Goal: Information Seeking & Learning: Learn about a topic

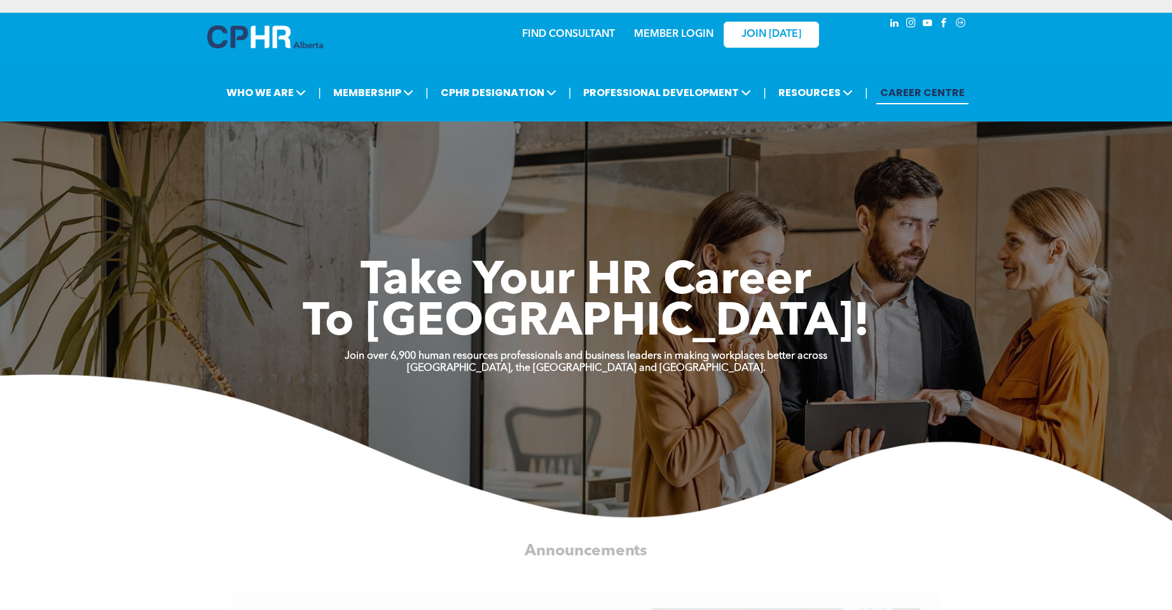
click at [662, 38] on link "MEMBER LOGIN" at bounding box center [673, 34] width 79 height 10
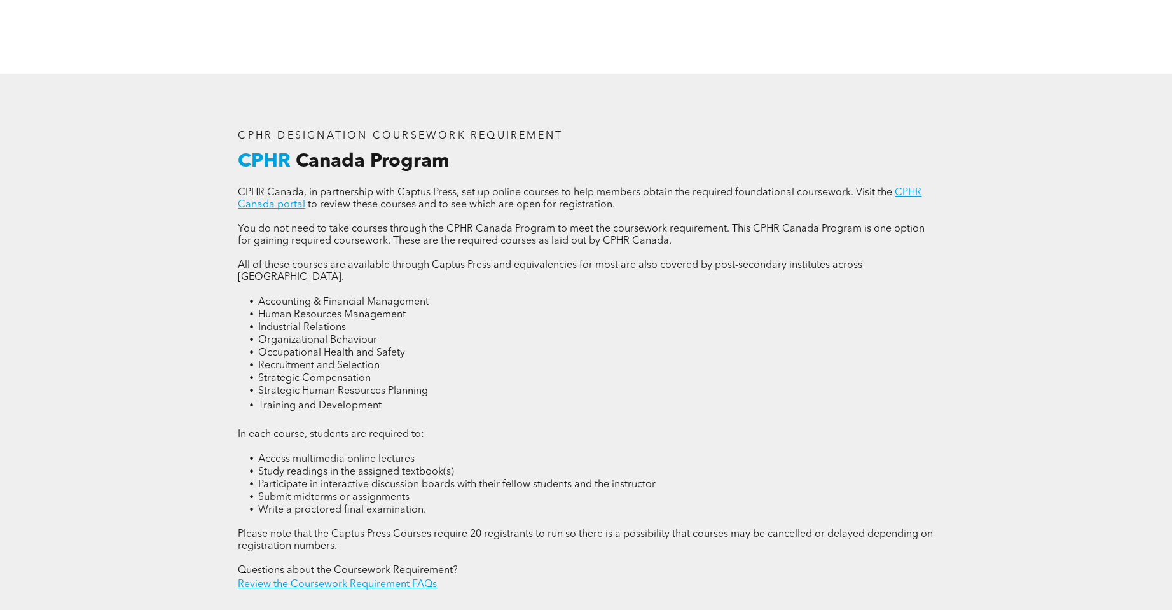
scroll to position [1717, 0]
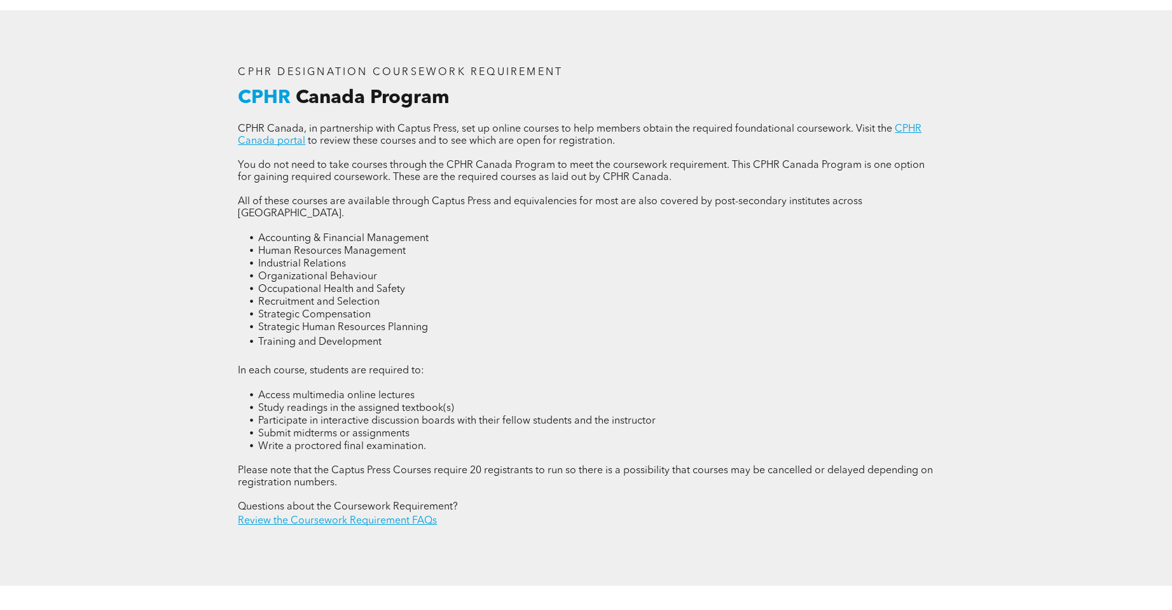
click at [472, 334] on li "Training and Development" at bounding box center [595, 342] width 675 height 16
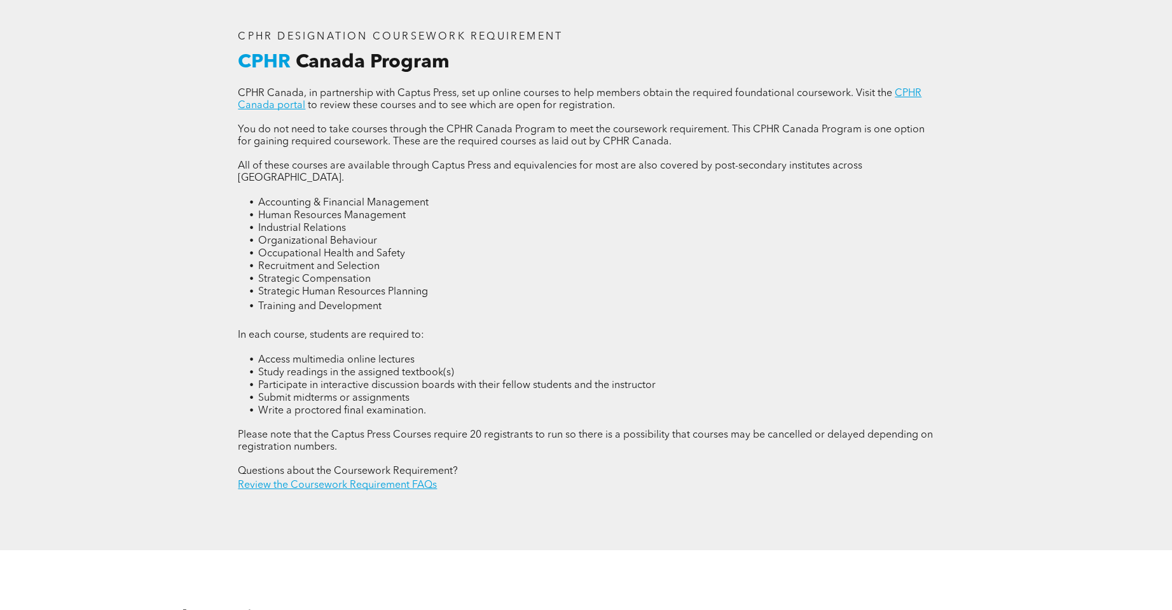
scroll to position [1781, 0]
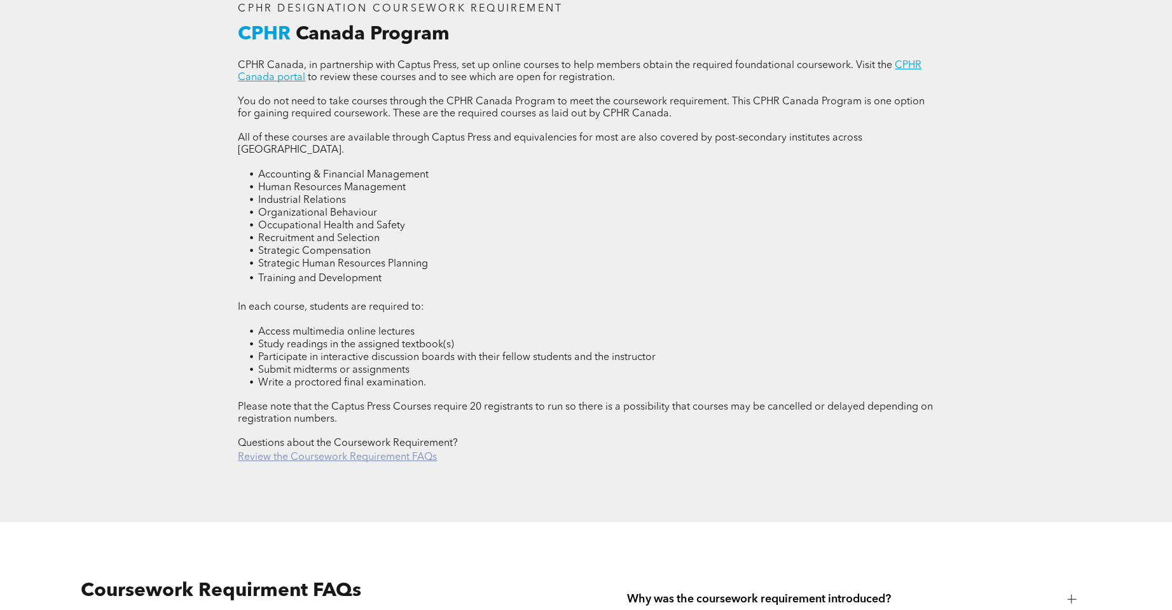
click at [358, 452] on link "Review the Coursework Requirement FAQs" at bounding box center [337, 457] width 199 height 10
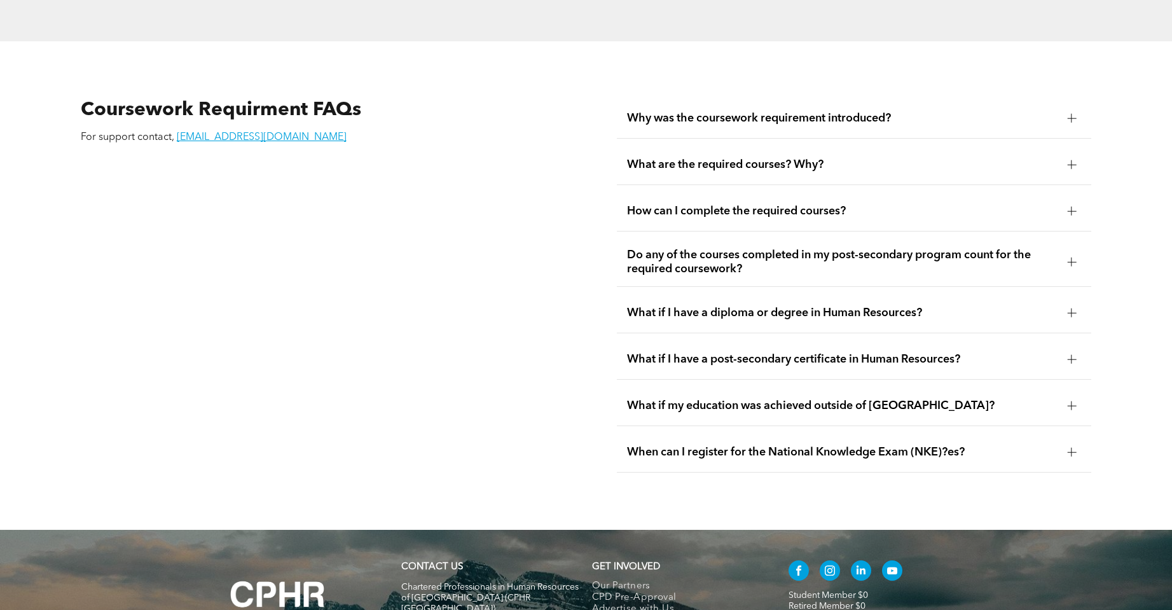
scroll to position [2279, 0]
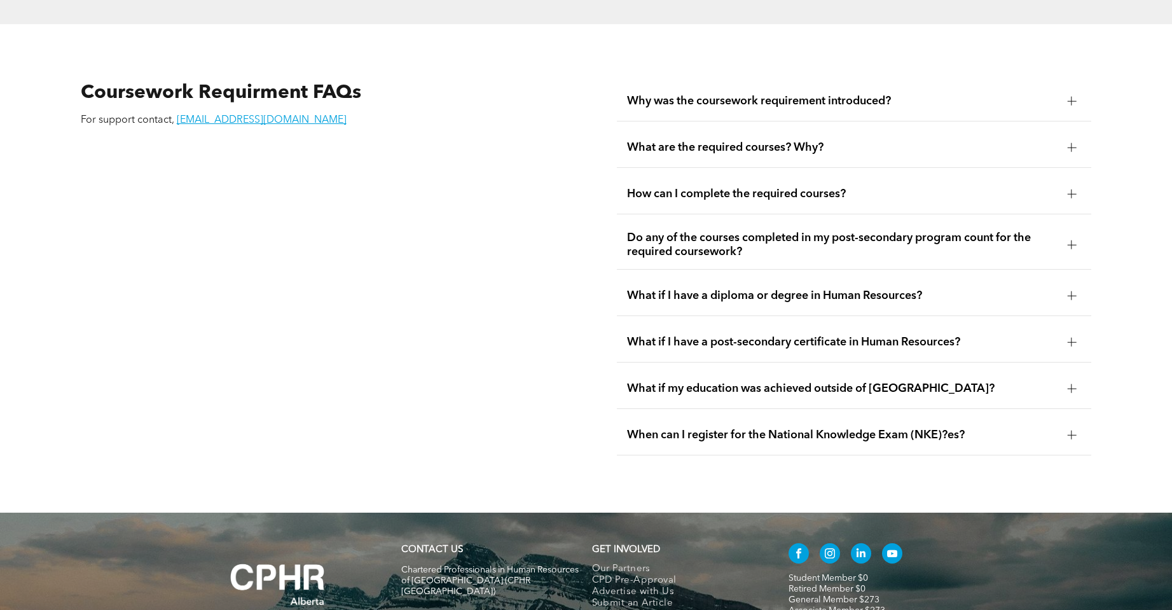
click at [777, 130] on div "What are the required courses? Why?" at bounding box center [854, 148] width 474 height 40
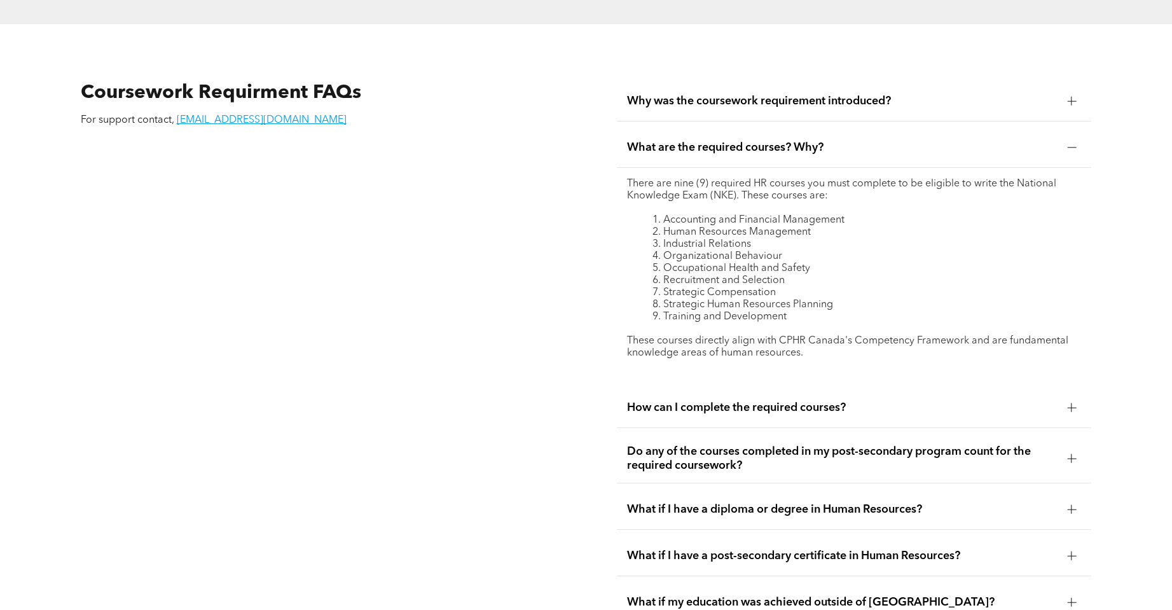
click at [1061, 388] on div "How can I complete the required courses?" at bounding box center [854, 408] width 474 height 40
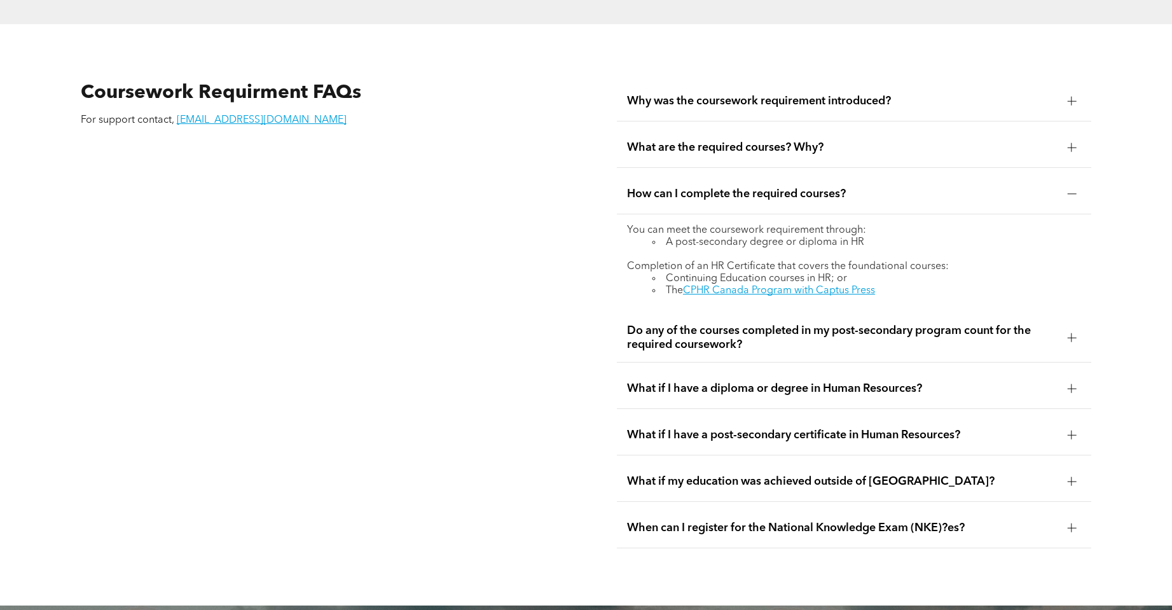
click at [865, 141] on span "What are the required courses? Why?" at bounding box center [842, 148] width 430 height 14
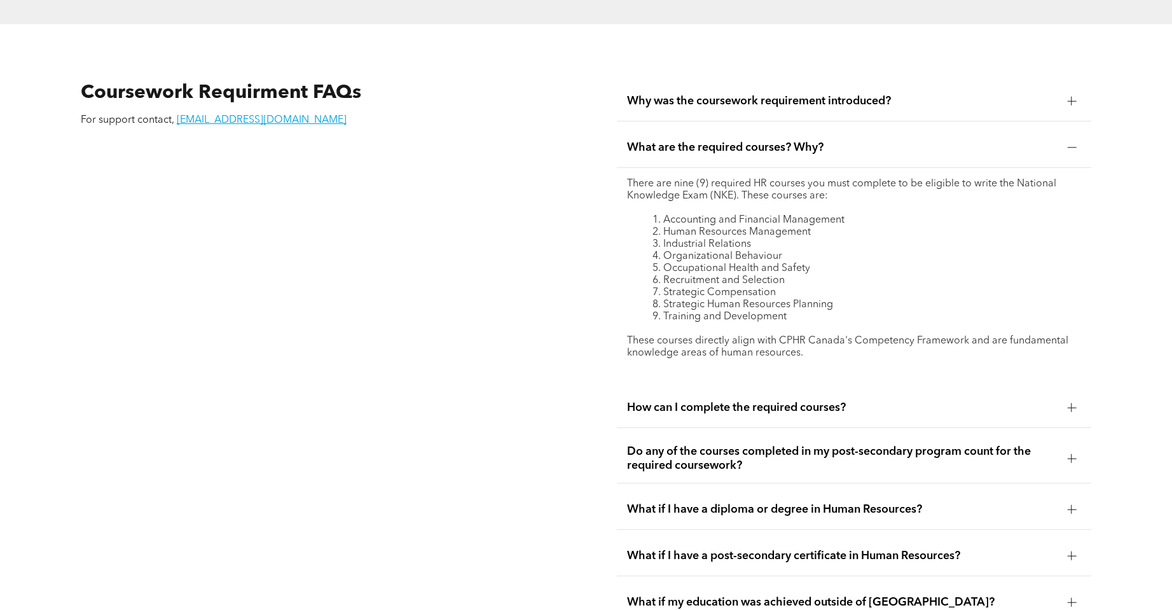
drag, startPoint x: 630, startPoint y: 160, endPoint x: 846, endPoint y: 329, distance: 274.9
click at [846, 329] on div "There are nine (9) required HR courses you must complete to be eligible to writ…" at bounding box center [854, 274] width 454 height 193
copy div "here are nine (9) required HR courses you must complete to be eligible to write…"
click at [857, 287] on li "Strategic Compensation" at bounding box center [866, 293] width 429 height 12
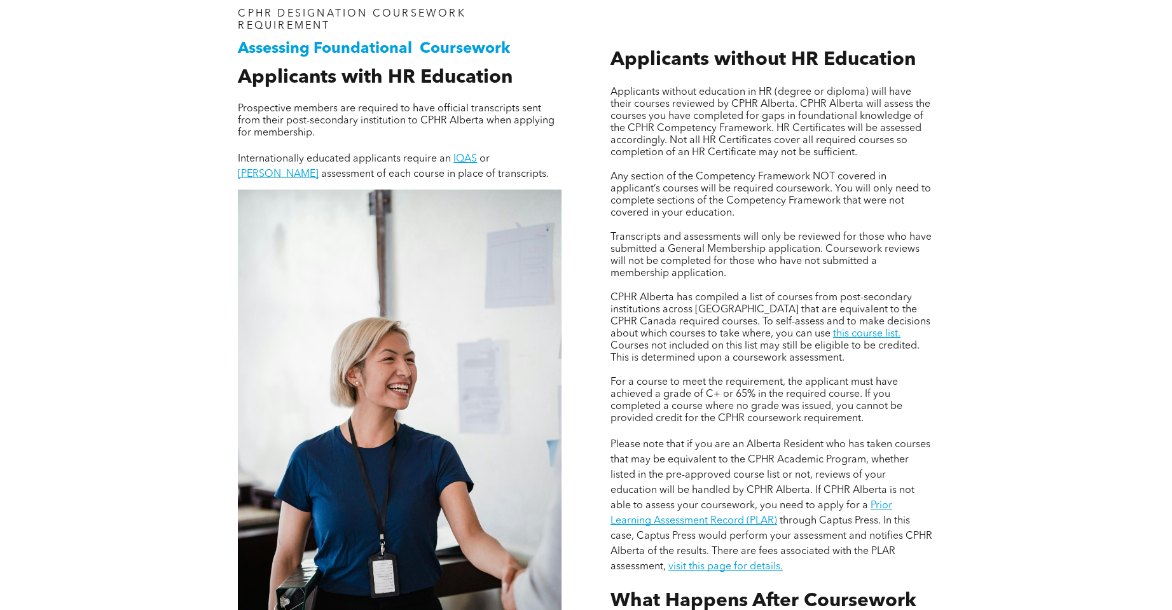
scroll to position [943, 0]
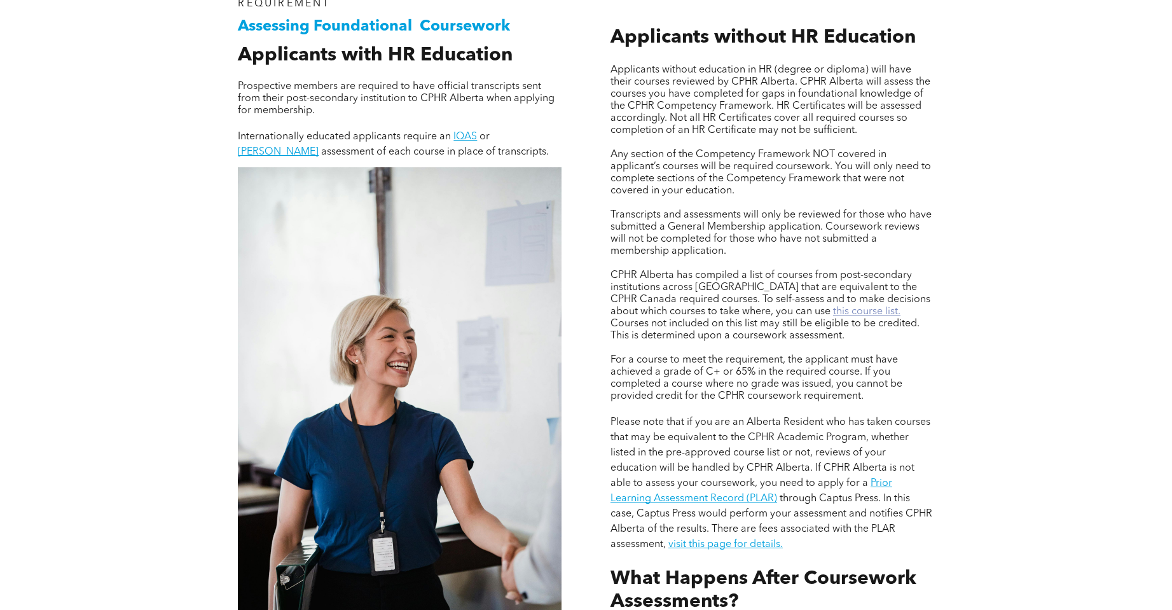
click at [833, 308] on link "this course list." at bounding box center [866, 312] width 67 height 10
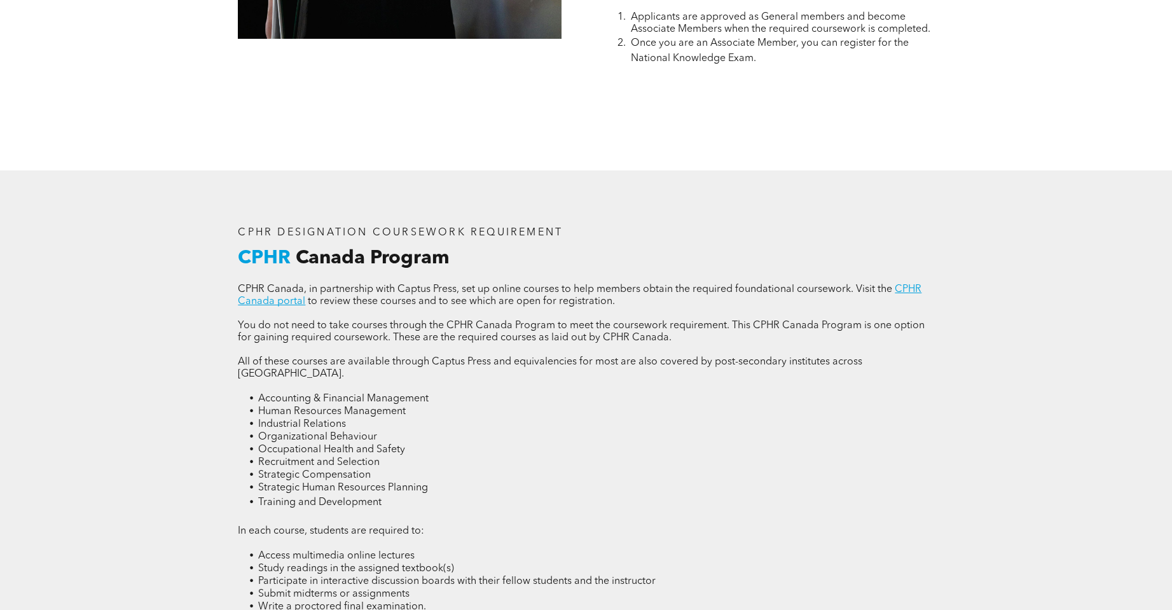
scroll to position [1579, 0]
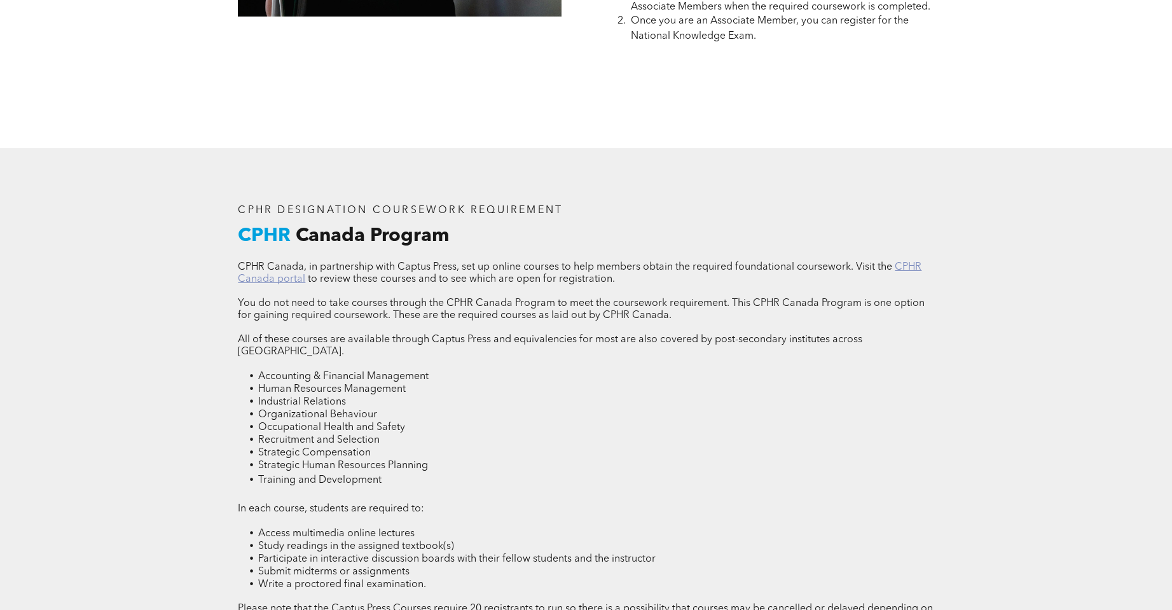
click at [909, 262] on link "CPHR Canada portal" at bounding box center [580, 273] width 684 height 22
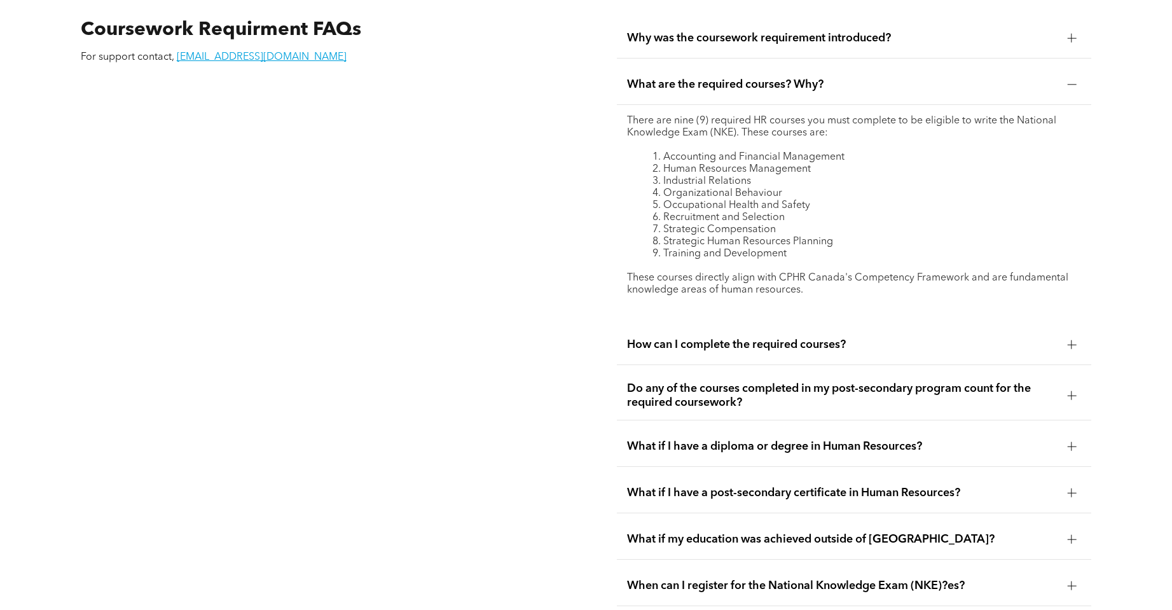
scroll to position [2342, 0]
click at [796, 330] on div "How can I complete the required courses?" at bounding box center [854, 344] width 474 height 40
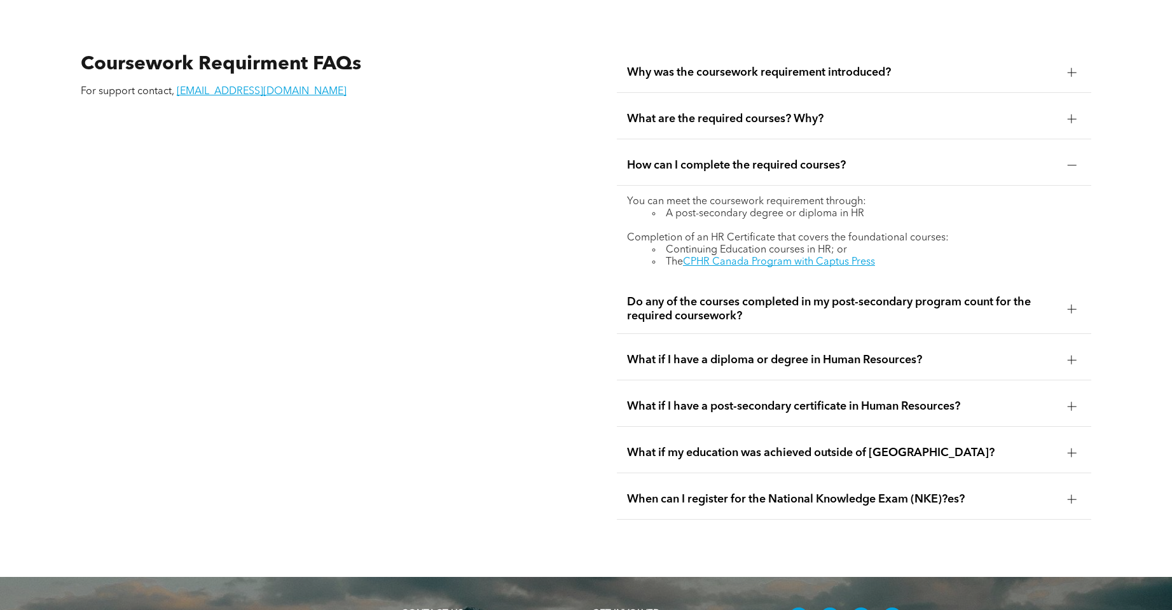
scroll to position [2279, 0]
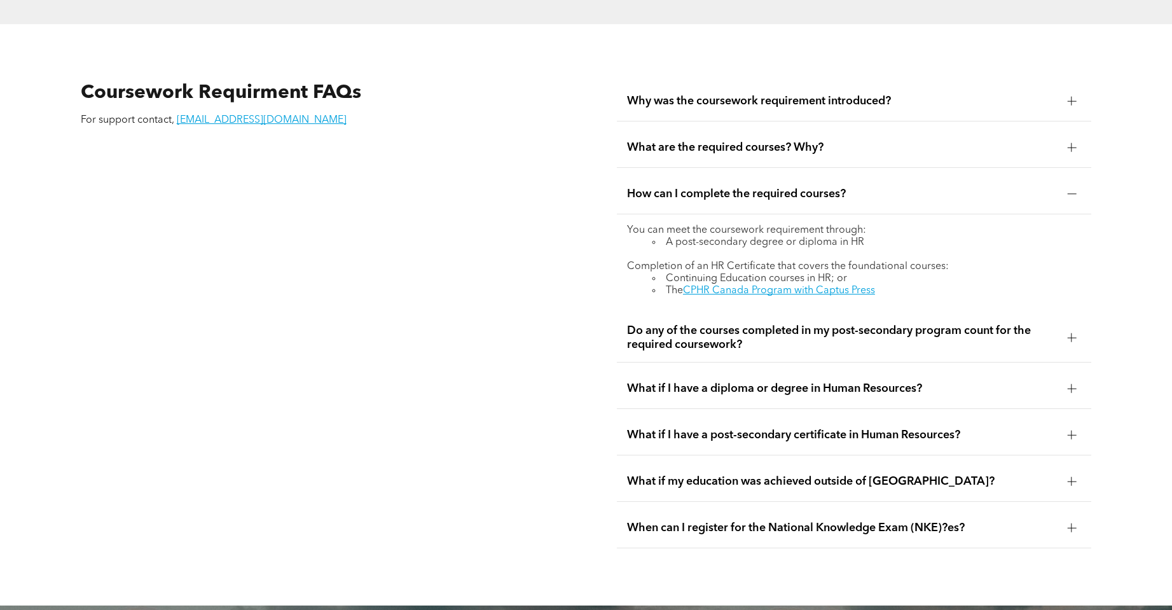
click at [730, 324] on span "Do any of the courses completed in my post-secondary program count for the requ…" at bounding box center [842, 338] width 430 height 28
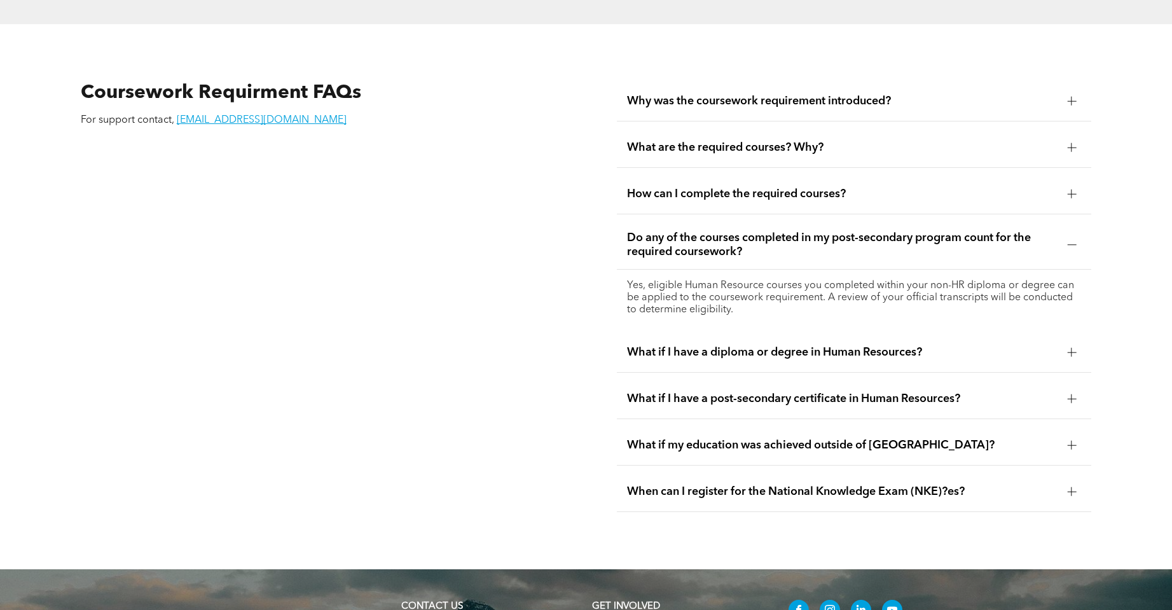
click at [737, 187] on span "How can I complete the required courses?" at bounding box center [842, 194] width 430 height 14
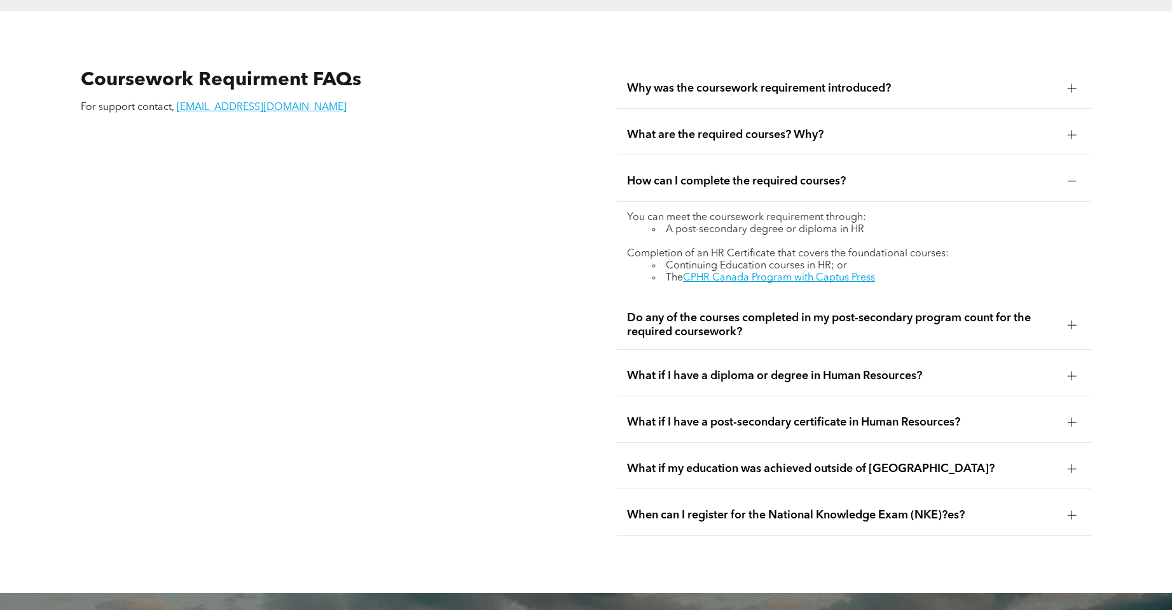
scroll to position [2303, 0]
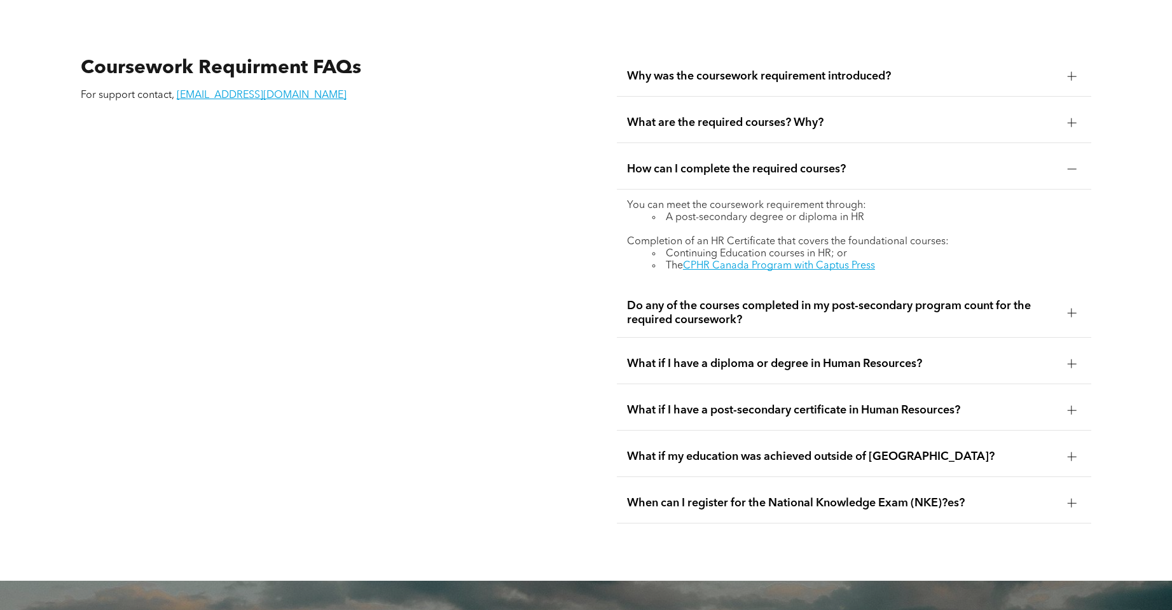
click at [1066, 303] on div at bounding box center [1071, 312] width 19 height 19
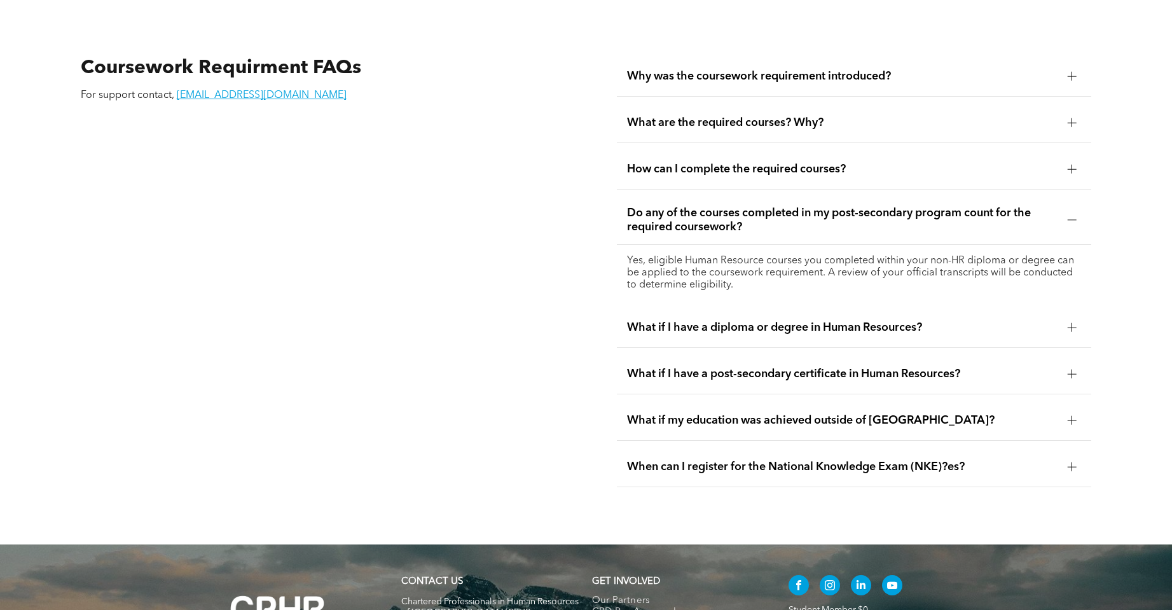
click at [878, 460] on span "When can I register for the National Knowledge Exam (NKE)?es?" at bounding box center [842, 467] width 430 height 14
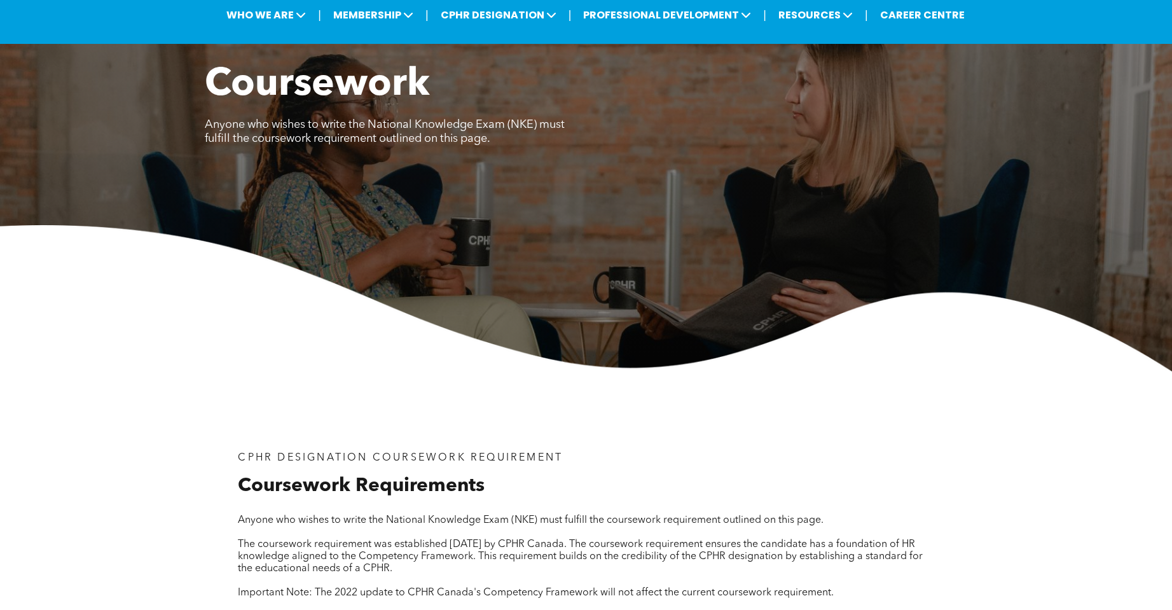
scroll to position [0, 0]
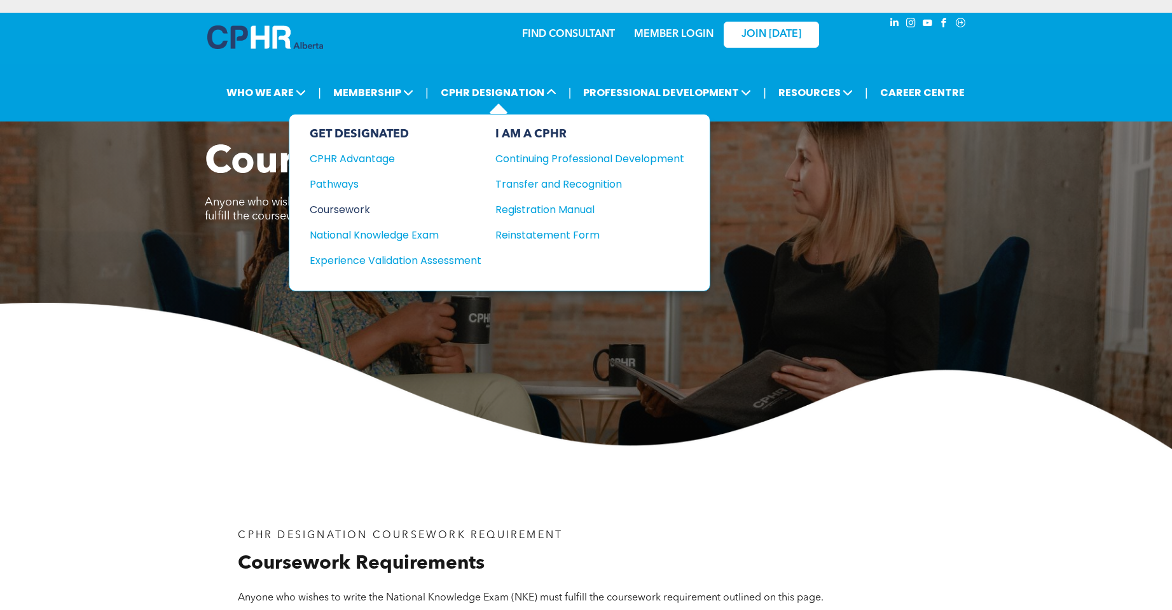
click at [346, 208] on div "Coursework" at bounding box center [387, 210] width 155 height 16
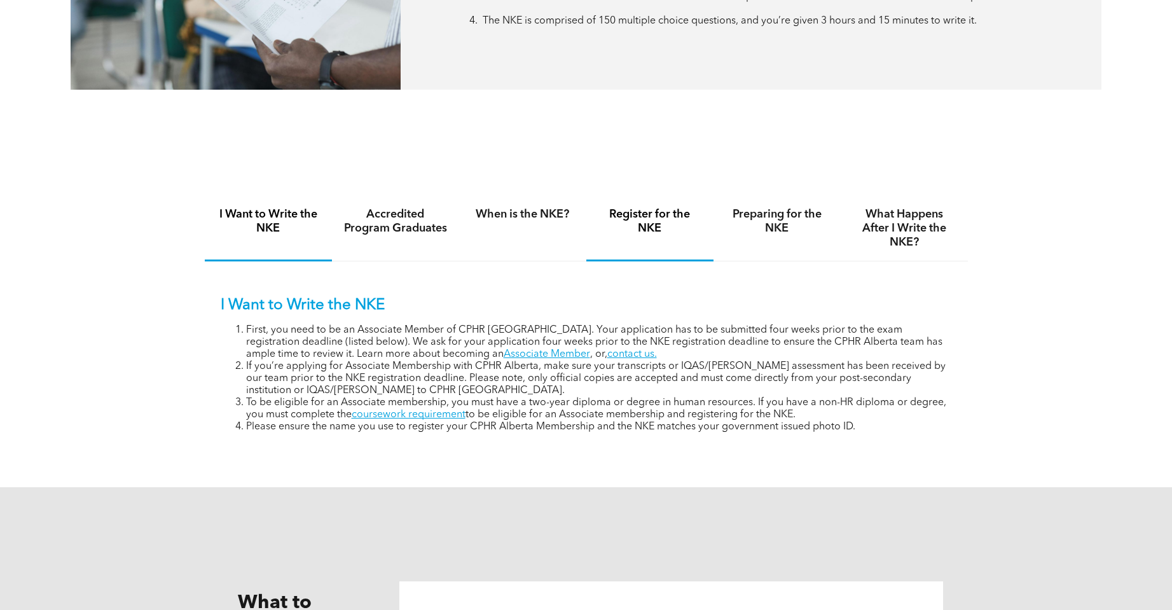
scroll to position [763, 0]
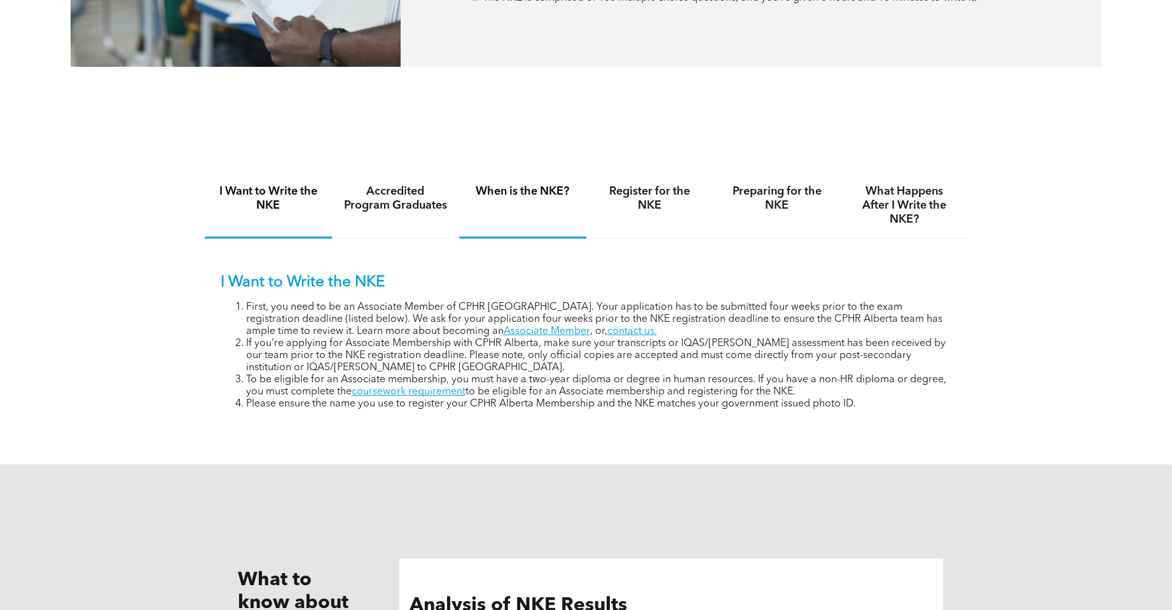
click at [524, 195] on h4 "When is the NKE?" at bounding box center [523, 191] width 104 height 14
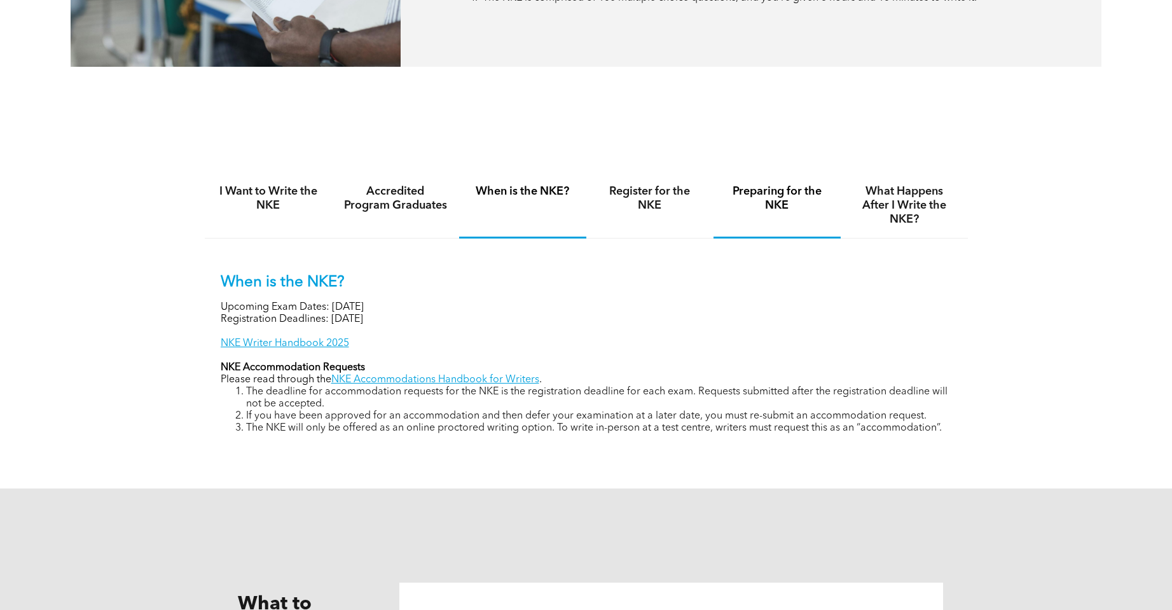
click at [797, 195] on h4 "Preparing for the NKE" at bounding box center [777, 198] width 104 height 28
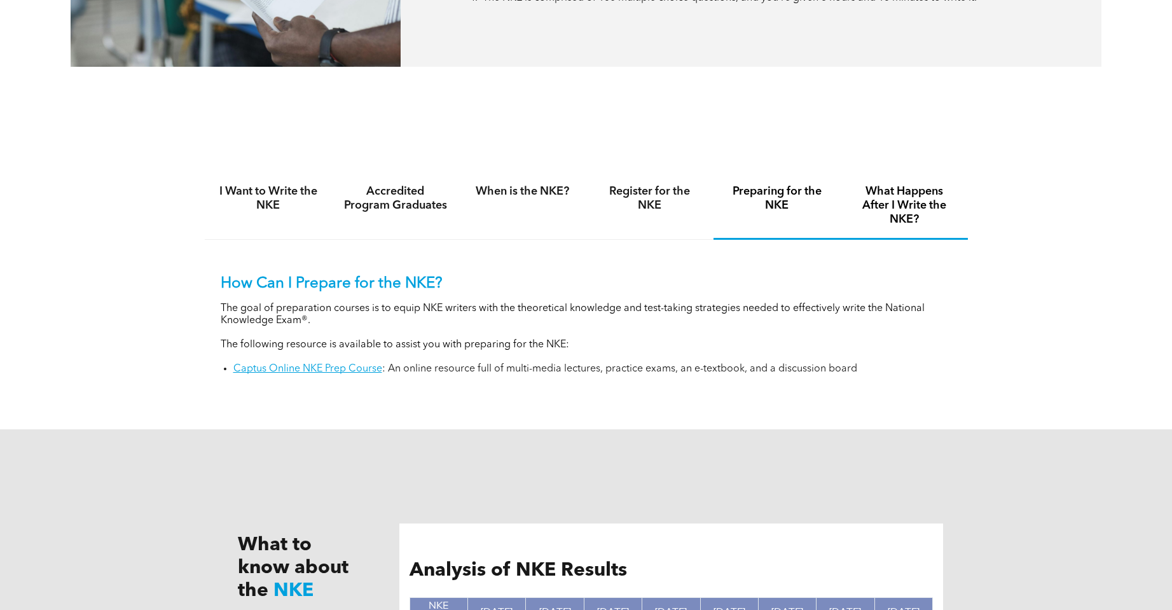
click at [897, 189] on h4 "What Happens After I Write the NKE?" at bounding box center [904, 205] width 104 height 42
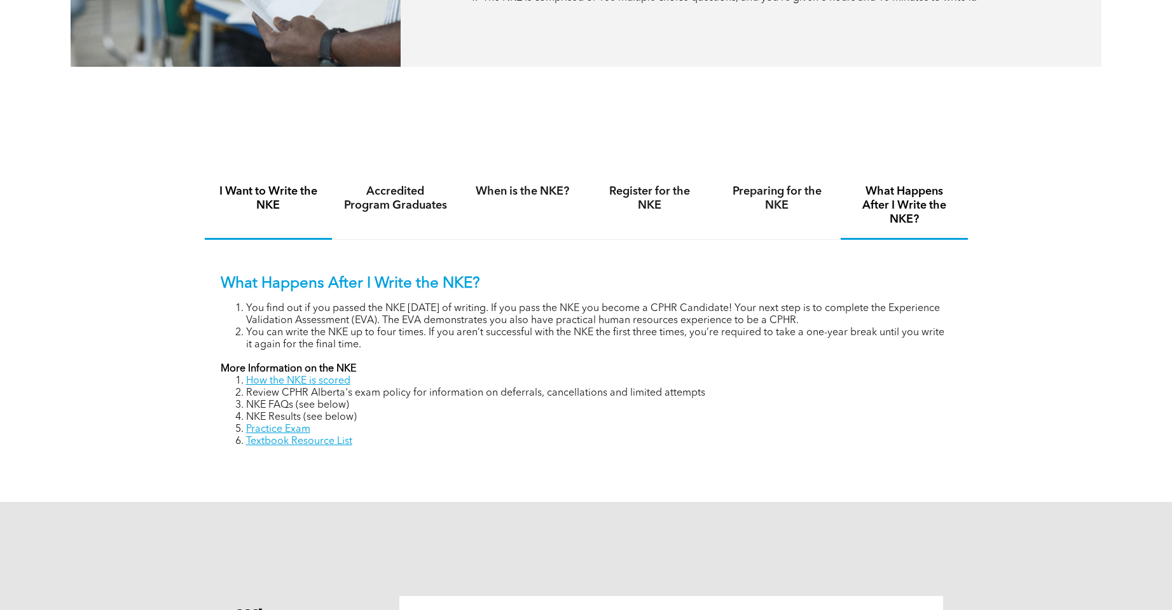
click at [270, 205] on h4 "I Want to Write the NKE" at bounding box center [268, 198] width 104 height 28
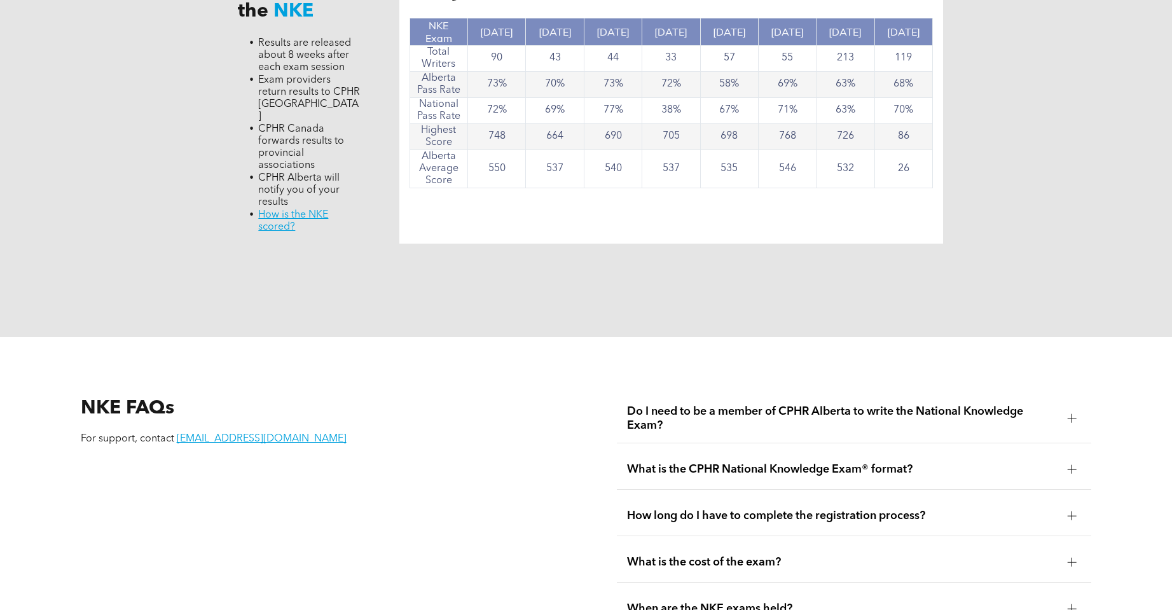
scroll to position [1272, 0]
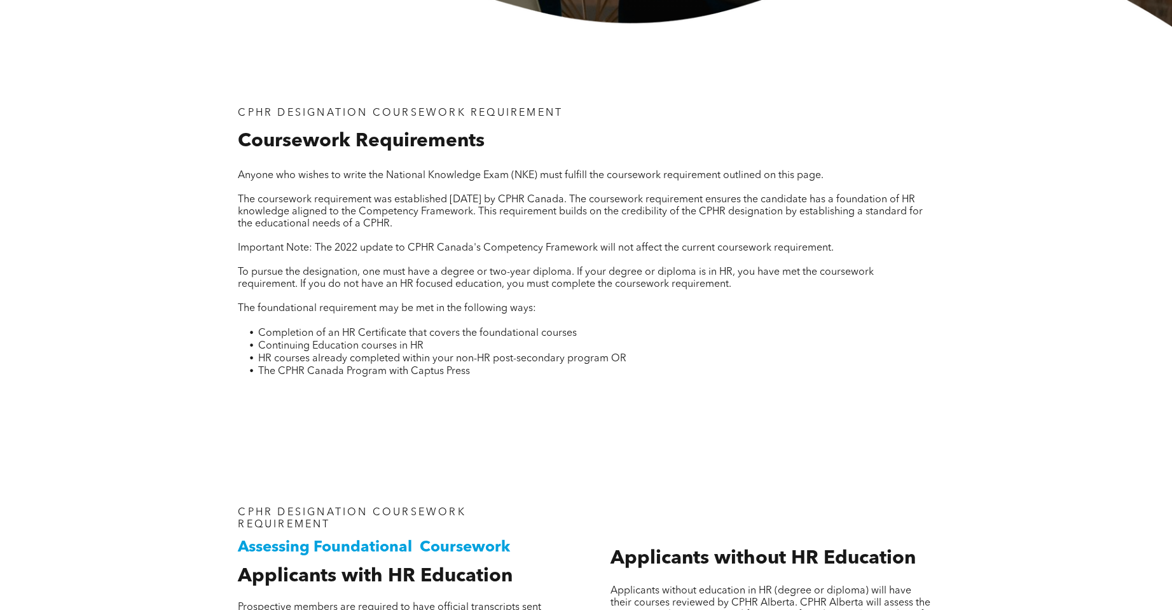
scroll to position [445, 0]
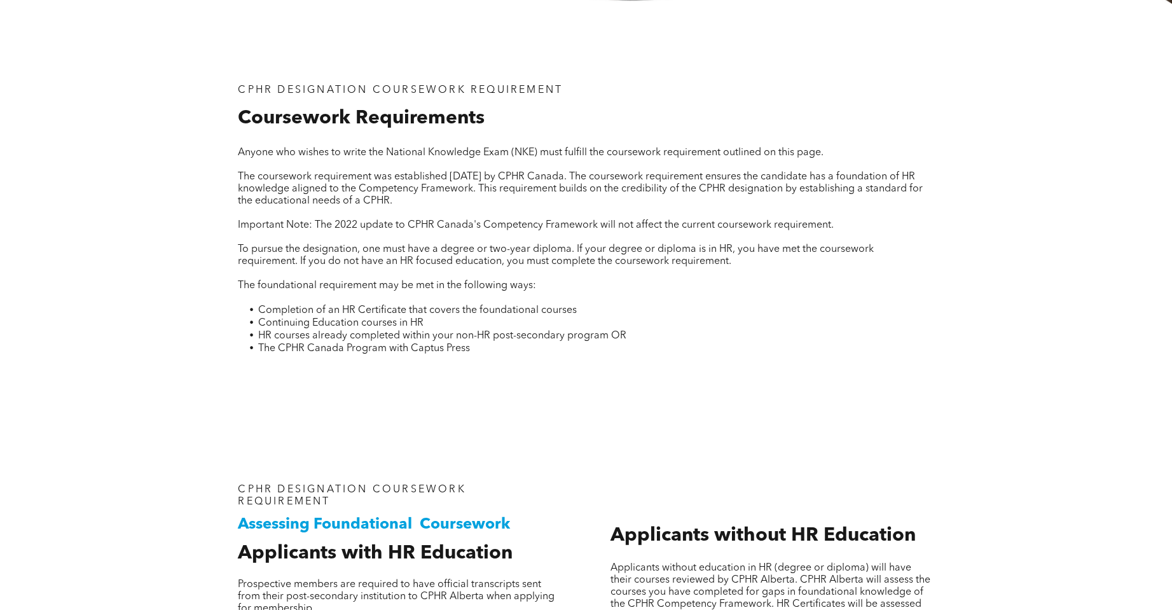
drag, startPoint x: 1061, startPoint y: 102, endPoint x: 929, endPoint y: 17, distance: 156.5
click at [1061, 102] on div "CPHR DESIGNATION COURSEWORK REQUIREMENT Coursework Requirements Anyone who wish…" at bounding box center [586, 215] width 1172 height 423
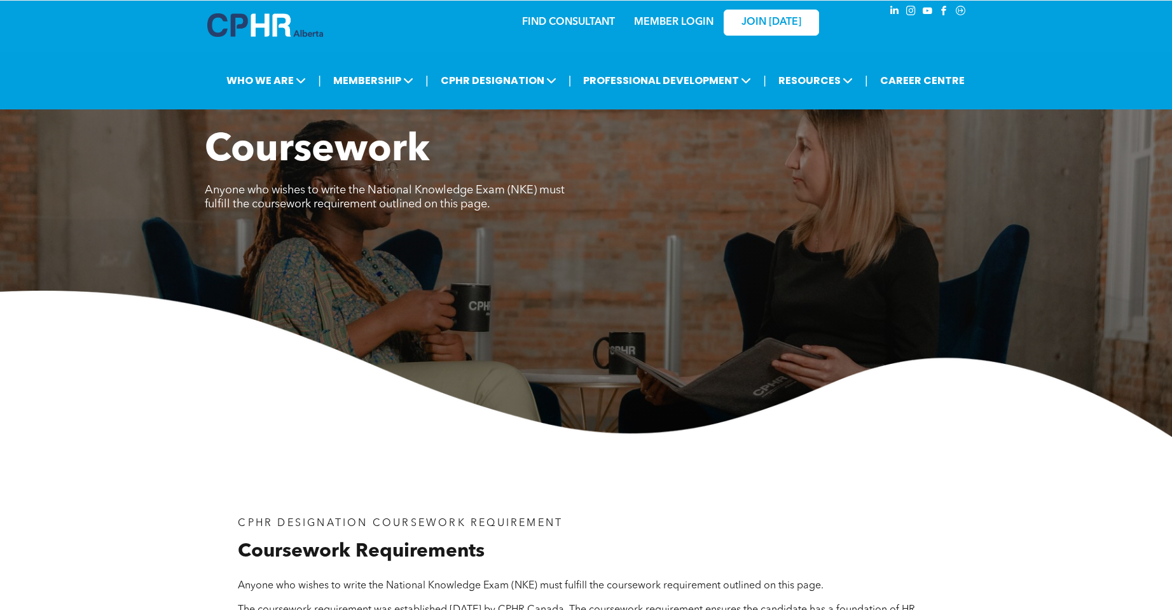
scroll to position [0, 0]
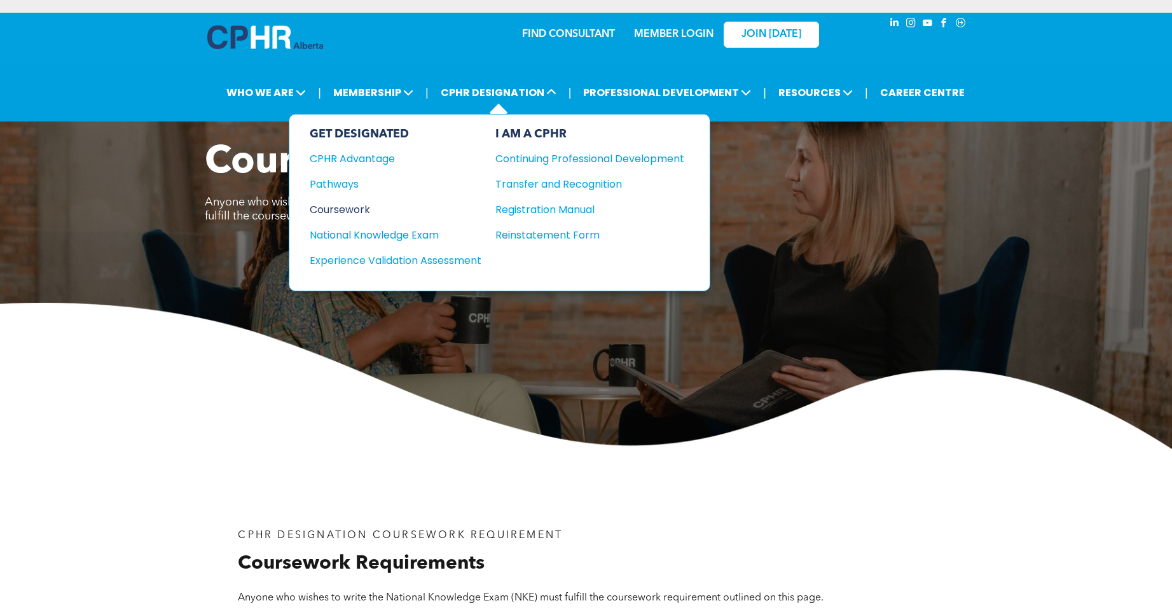
click at [353, 207] on div "Coursework" at bounding box center [387, 210] width 155 height 16
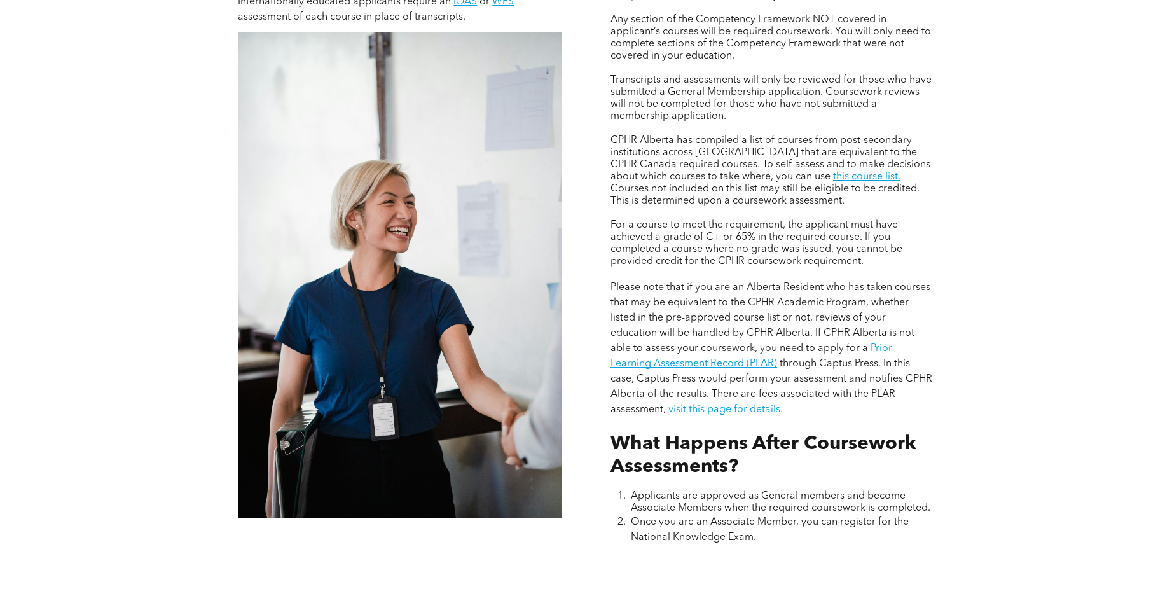
scroll to position [1081, 0]
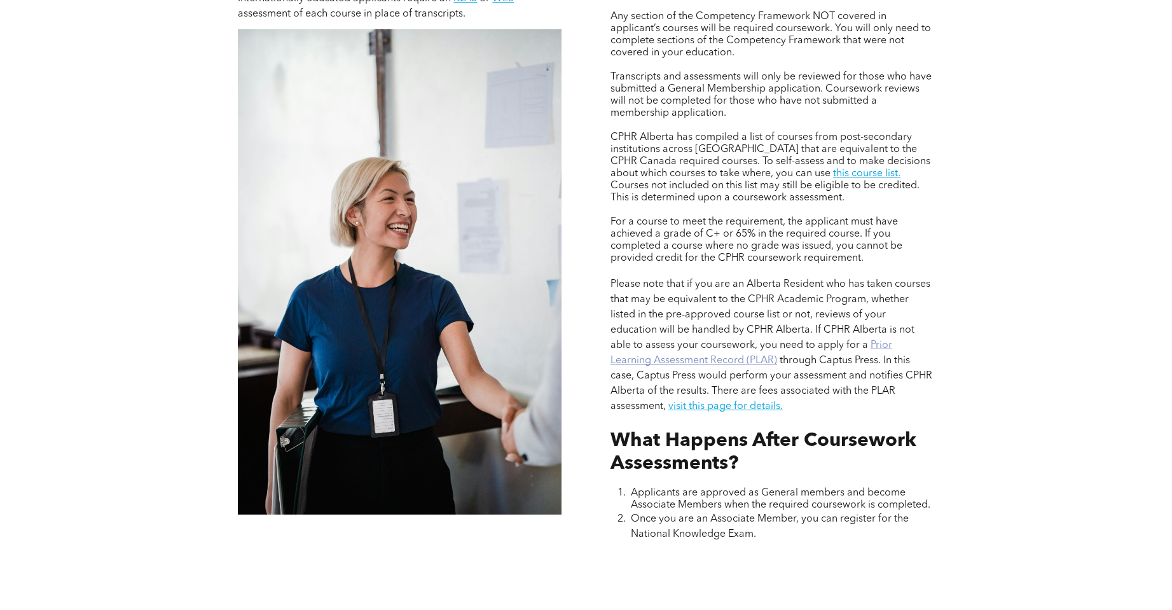
click at [687, 358] on link "Prior Learning Assessment Record (PLAR)" at bounding box center [752, 352] width 282 height 25
click at [833, 169] on link "this course list." at bounding box center [866, 174] width 67 height 10
